Goal: Information Seeking & Learning: Learn about a topic

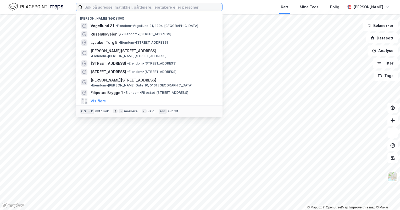
click at [87, 9] on input at bounding box center [152, 7] width 140 height 8
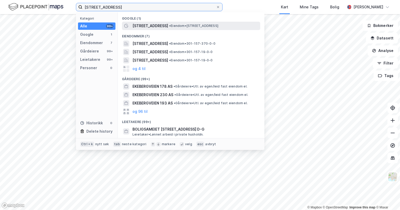
type input "[STREET_ADDRESS]"
click at [149, 25] on span "[STREET_ADDRESS]" at bounding box center [150, 26] width 36 height 6
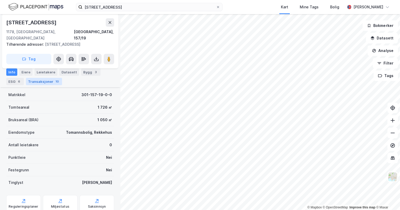
click at [44, 83] on div "Transaksjoner 10" at bounding box center [44, 81] width 36 height 7
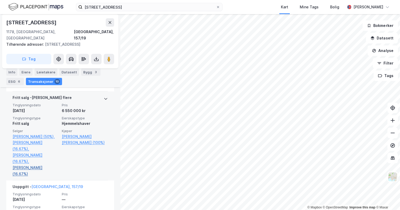
scroll to position [689, 0]
